Goal: Communication & Community: Connect with others

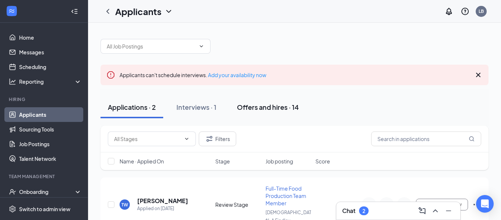
click at [261, 109] on div "Offers and hires · 14" at bounding box center [268, 106] width 62 height 9
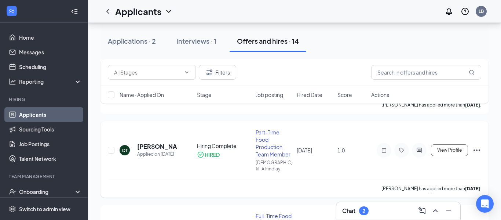
scroll to position [222, 0]
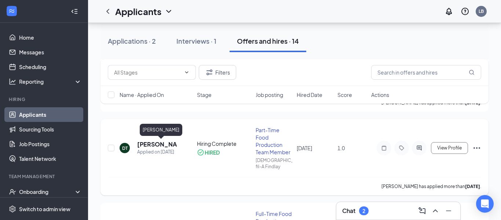
click at [167, 144] on h5 "[PERSON_NAME]" at bounding box center [157, 144] width 40 height 8
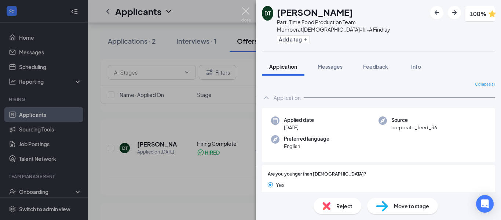
click at [242, 14] on img at bounding box center [245, 14] width 9 height 14
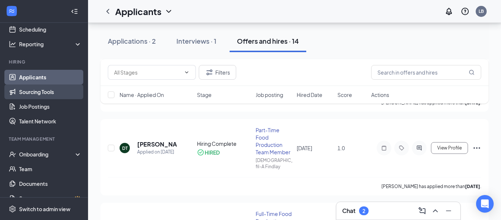
scroll to position [49, 0]
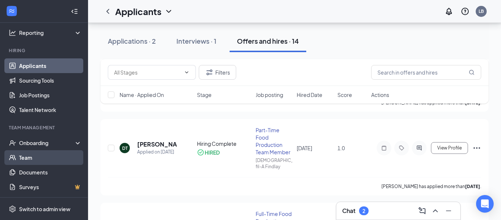
click at [25, 160] on link "Team" at bounding box center [50, 157] width 63 height 15
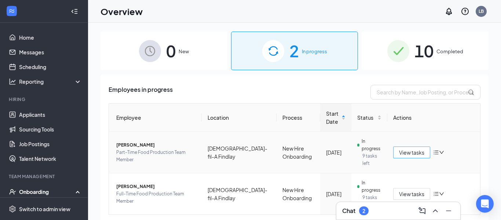
click at [409, 154] on span "View tasks" at bounding box center [411, 152] width 25 height 8
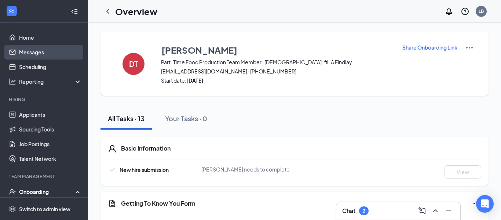
click at [36, 53] on link "Messages" at bounding box center [50, 52] width 63 height 15
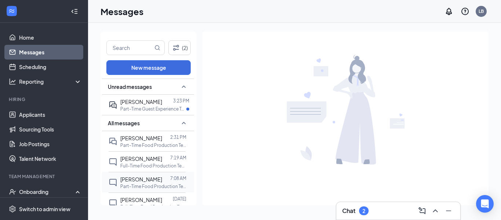
click at [142, 181] on span "[PERSON_NAME]" at bounding box center [141, 179] width 42 height 7
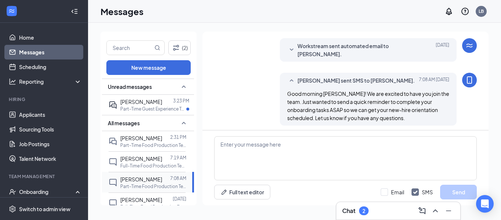
scroll to position [229, 0]
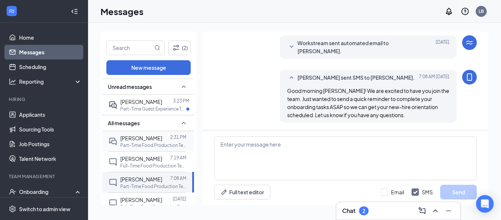
click at [132, 138] on span "𝗰𝗮𝘀𝗲𝗻 kunkel" at bounding box center [141, 138] width 42 height 7
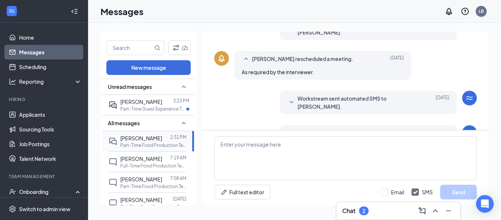
scroll to position [252, 0]
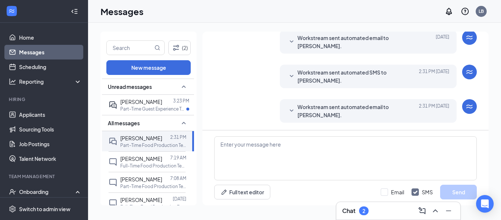
click at [349, 108] on span "Workstream sent automated email to 𝗰𝗮𝘀𝗲𝗻 kunkel." at bounding box center [357, 111] width 119 height 16
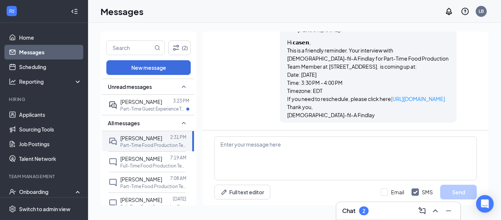
scroll to position [345, 0]
